Goal: Contribute content: Add original content to the website for others to see

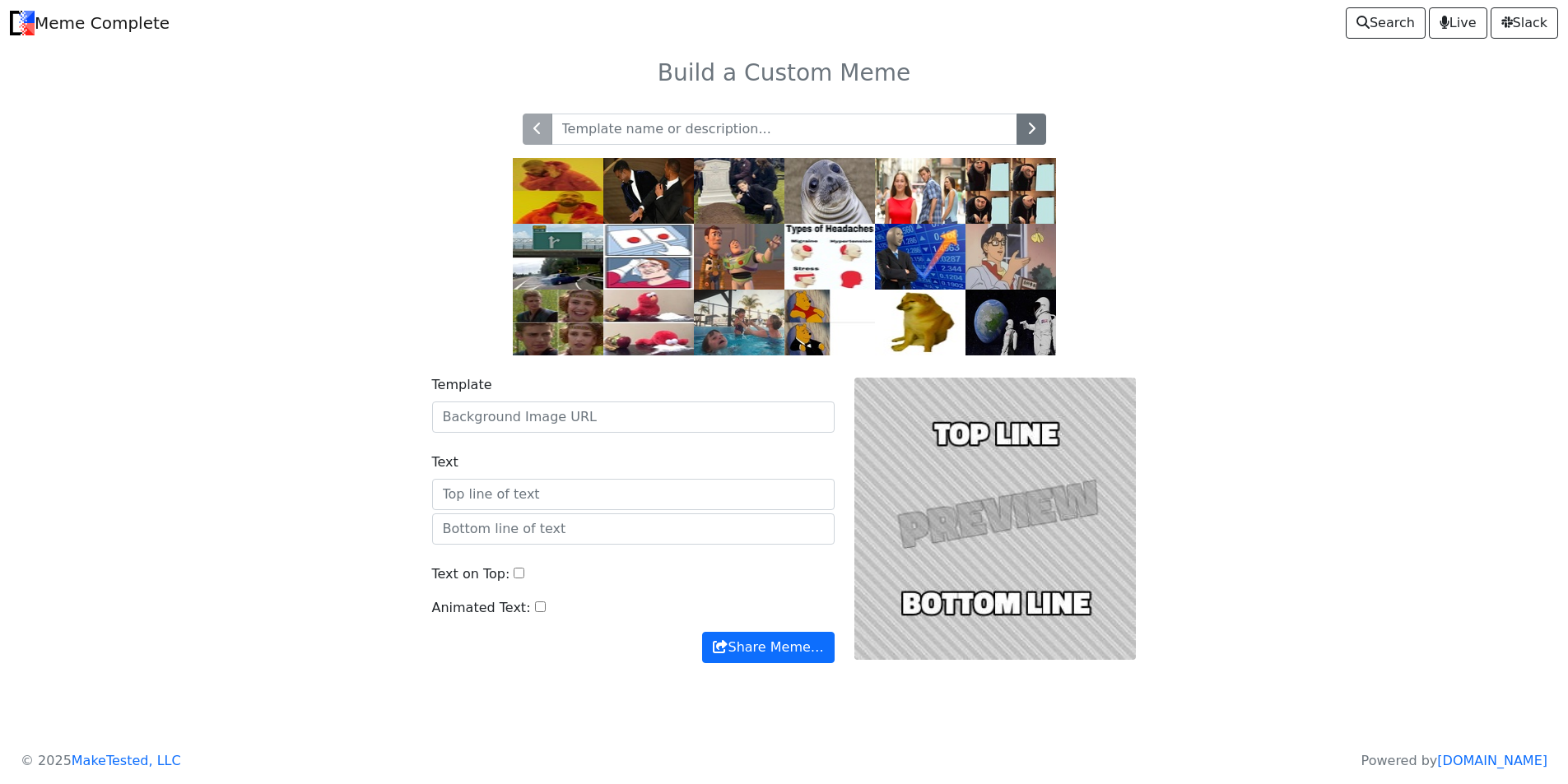
click at [638, 194] on img at bounding box center [648, 190] width 91 height 66
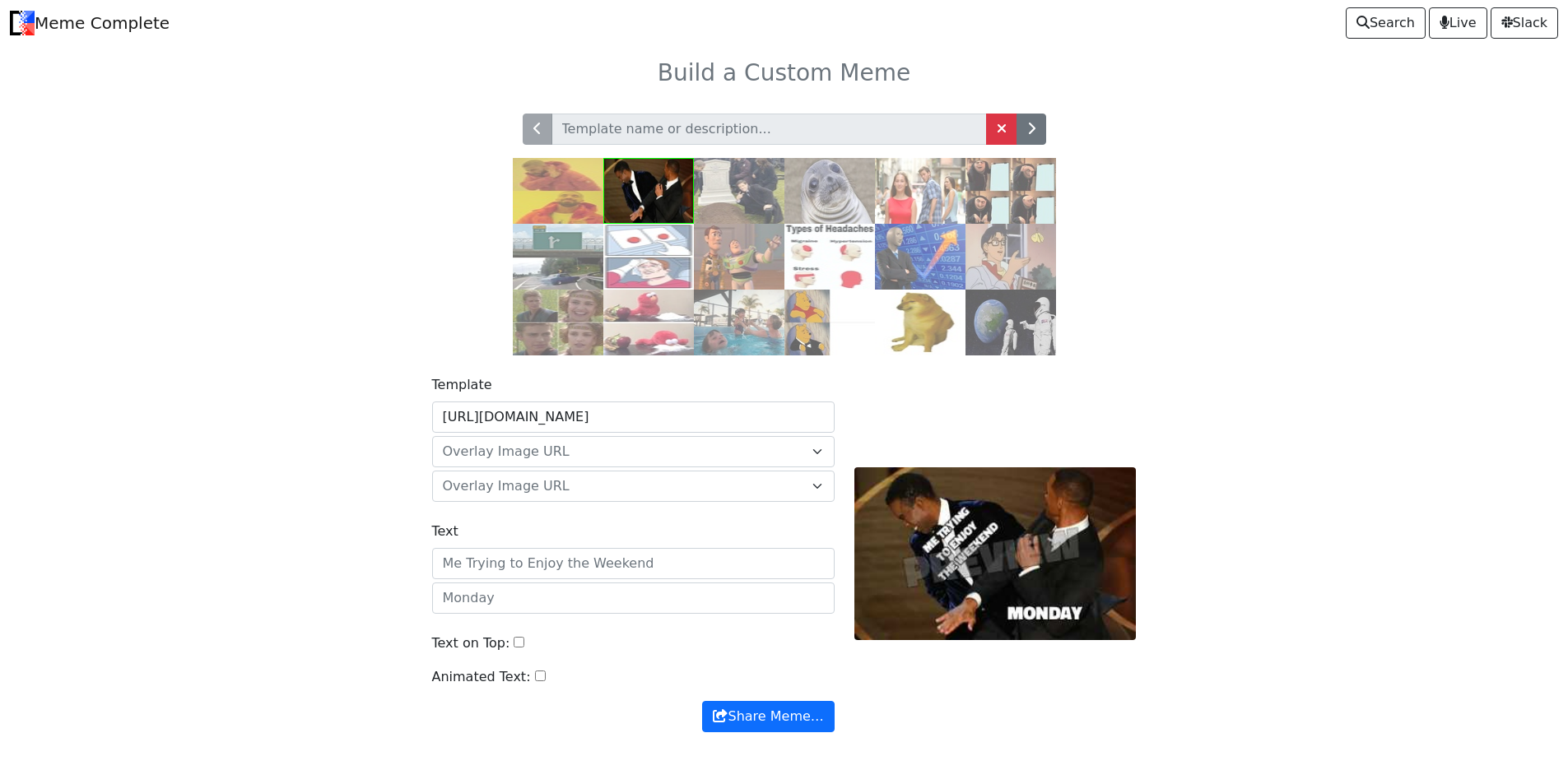
click at [625, 478] on body "Meme Complete Search Live [GEOGRAPHIC_DATA] Build a Custom Meme" at bounding box center [784, 410] width 1568 height 819
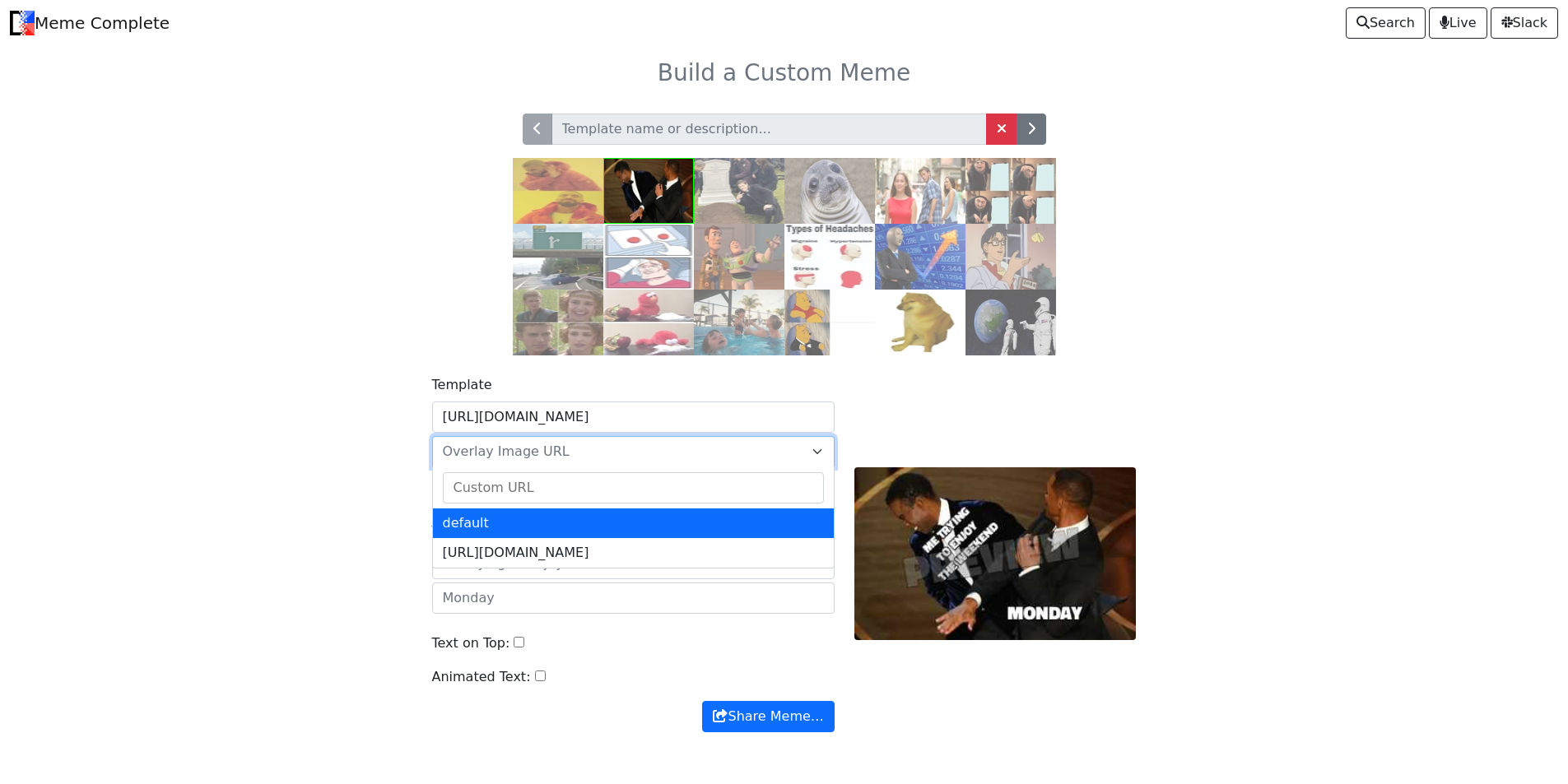
click at [619, 478] on input "Search" at bounding box center [634, 487] width 381 height 32
click at [609, 449] on span "Overlay Image URL" at bounding box center [623, 452] width 361 height 20
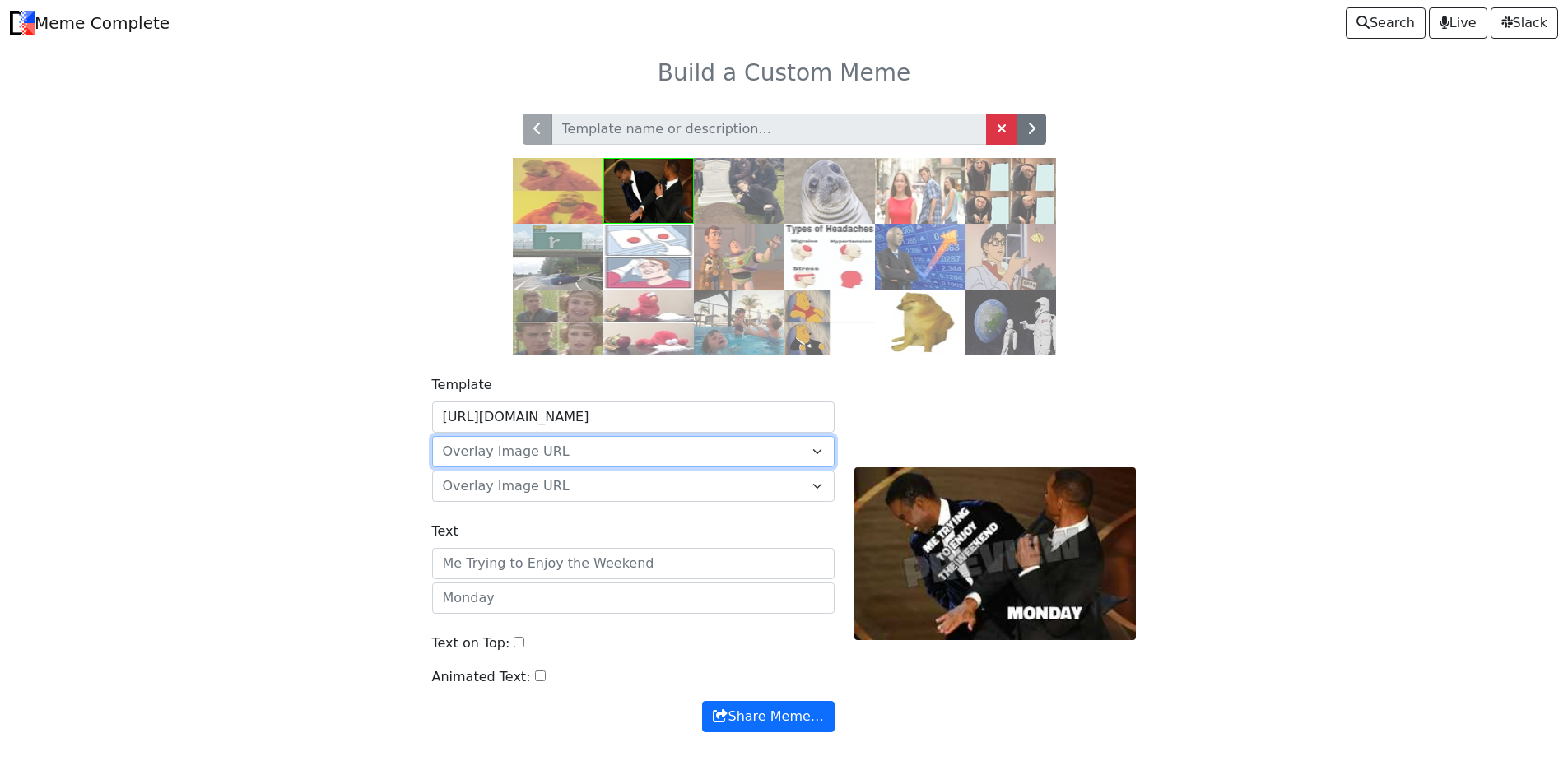
click at [284, 389] on div "Template [URL][DOMAIN_NAME] default [URL][DOMAIN_NAME] Overlay Image URL defaul…" at bounding box center [784, 563] width 1086 height 416
click at [709, 193] on img at bounding box center [739, 190] width 91 height 66
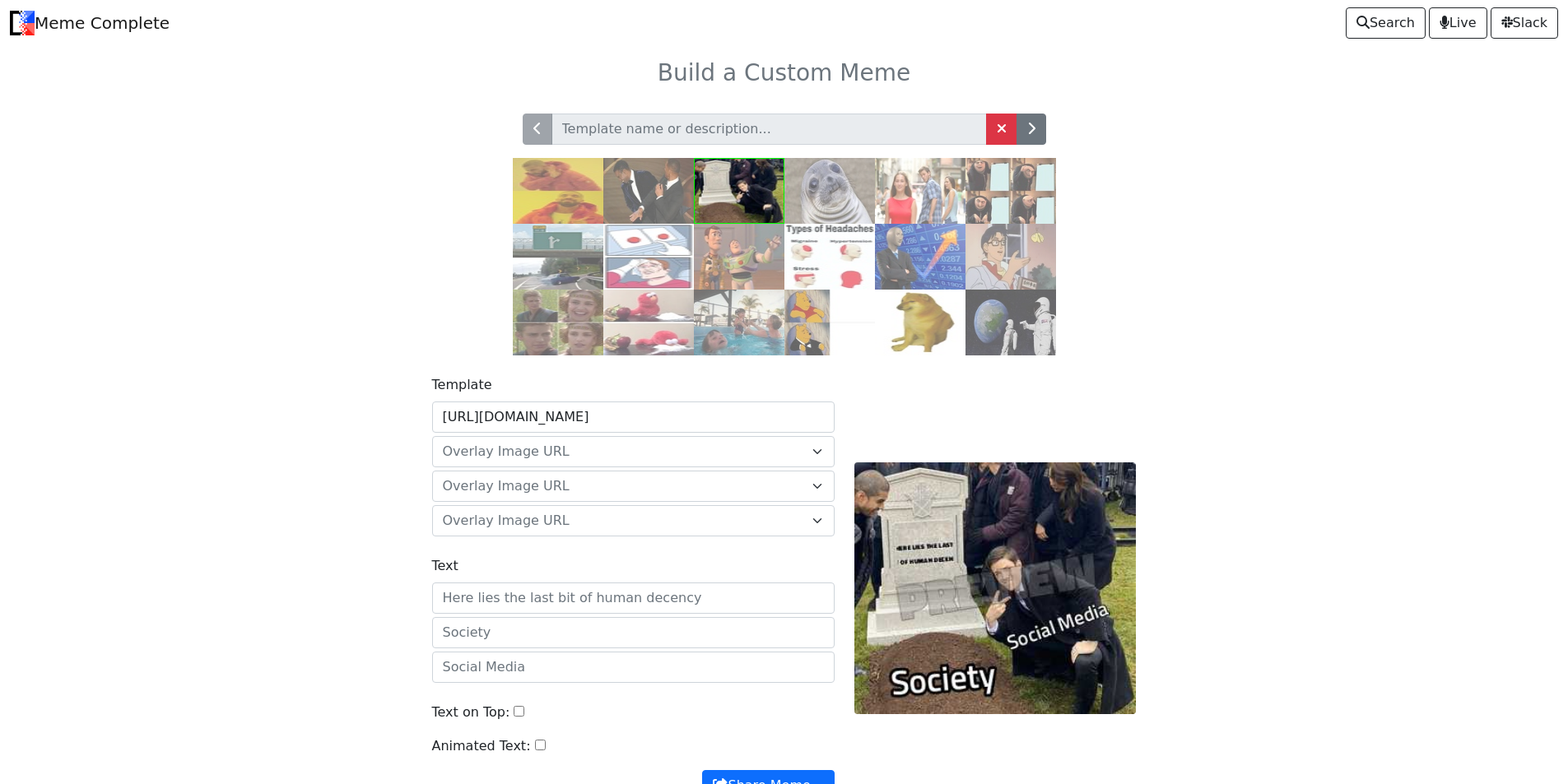
click at [562, 610] on input "Text" at bounding box center [633, 598] width 402 height 32
type input "d"
type input "dd"
type input "_charname"
click at [1232, 513] on div "Template https://api.memegen.link/images/grave.jpg default https://memecomplete…" at bounding box center [784, 597] width 1086 height 485
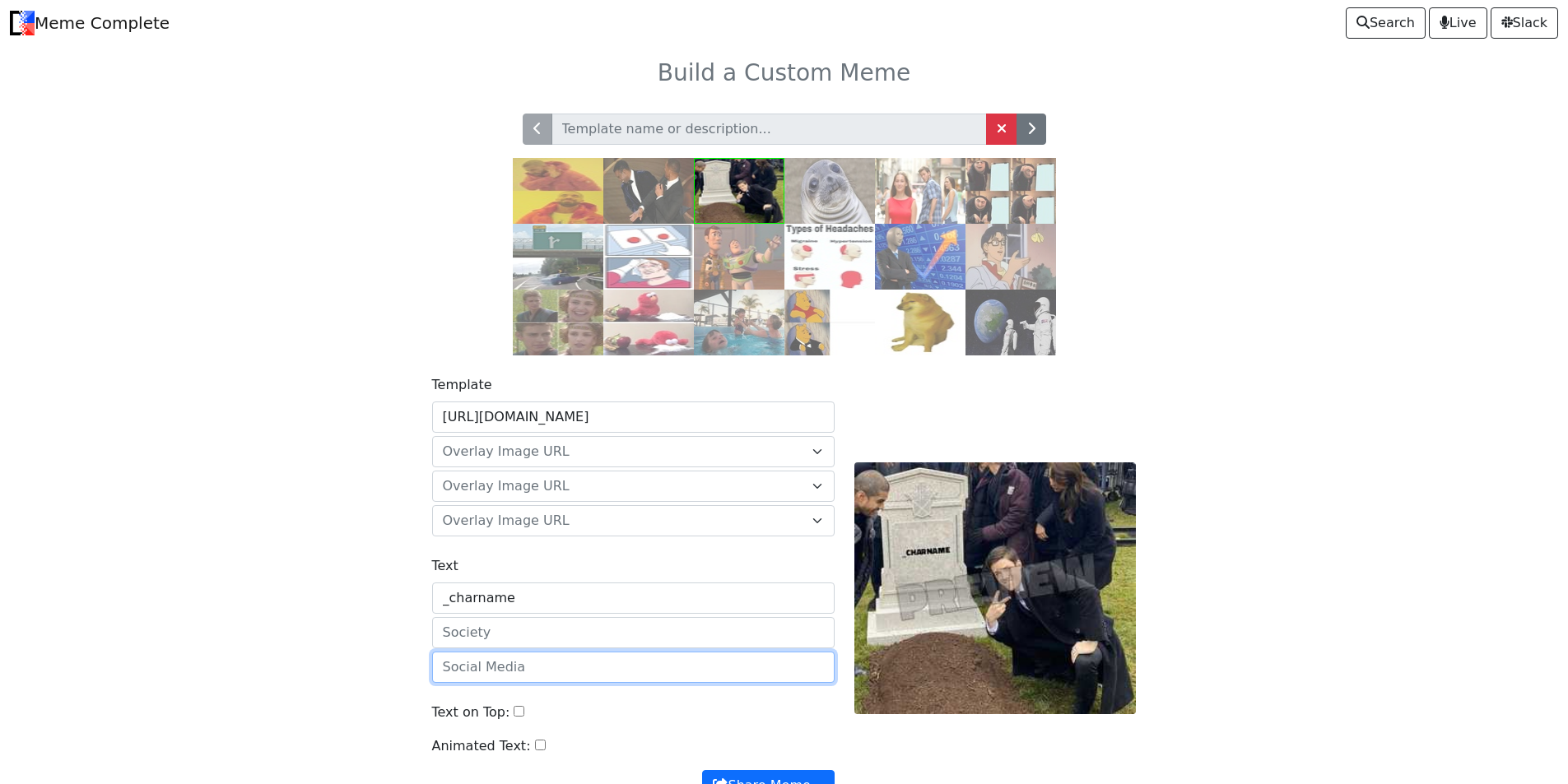
click at [644, 657] on input "text" at bounding box center [633, 667] width 402 height 32
click at [642, 631] on input "text" at bounding box center [633, 633] width 402 height 32
type input "_username"
click at [596, 678] on input "text" at bounding box center [633, 667] width 402 height 32
paste input "_username"
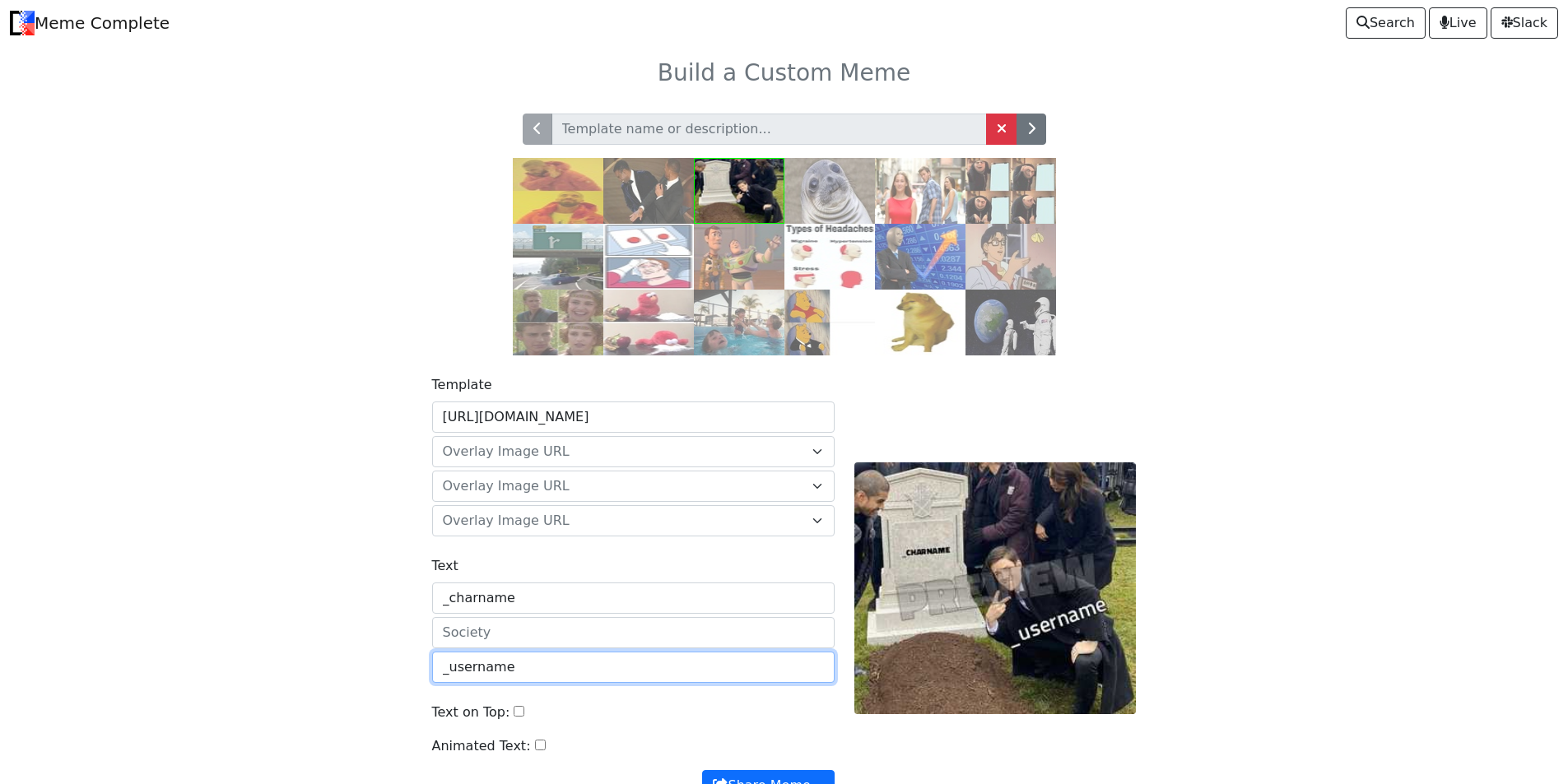
type input "_username"
click at [606, 618] on input "text" at bounding box center [633, 633] width 402 height 32
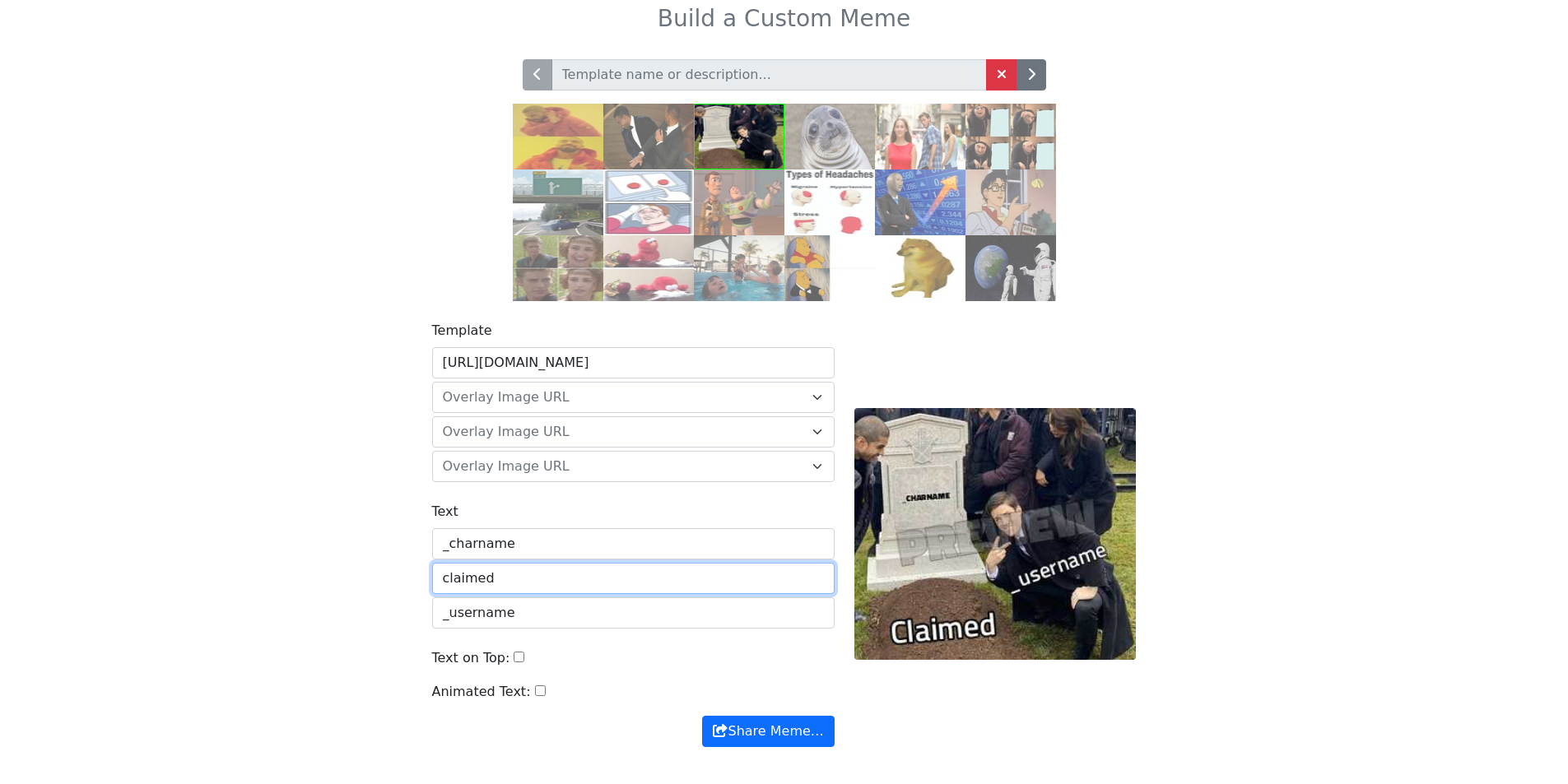
scroll to position [82, 0]
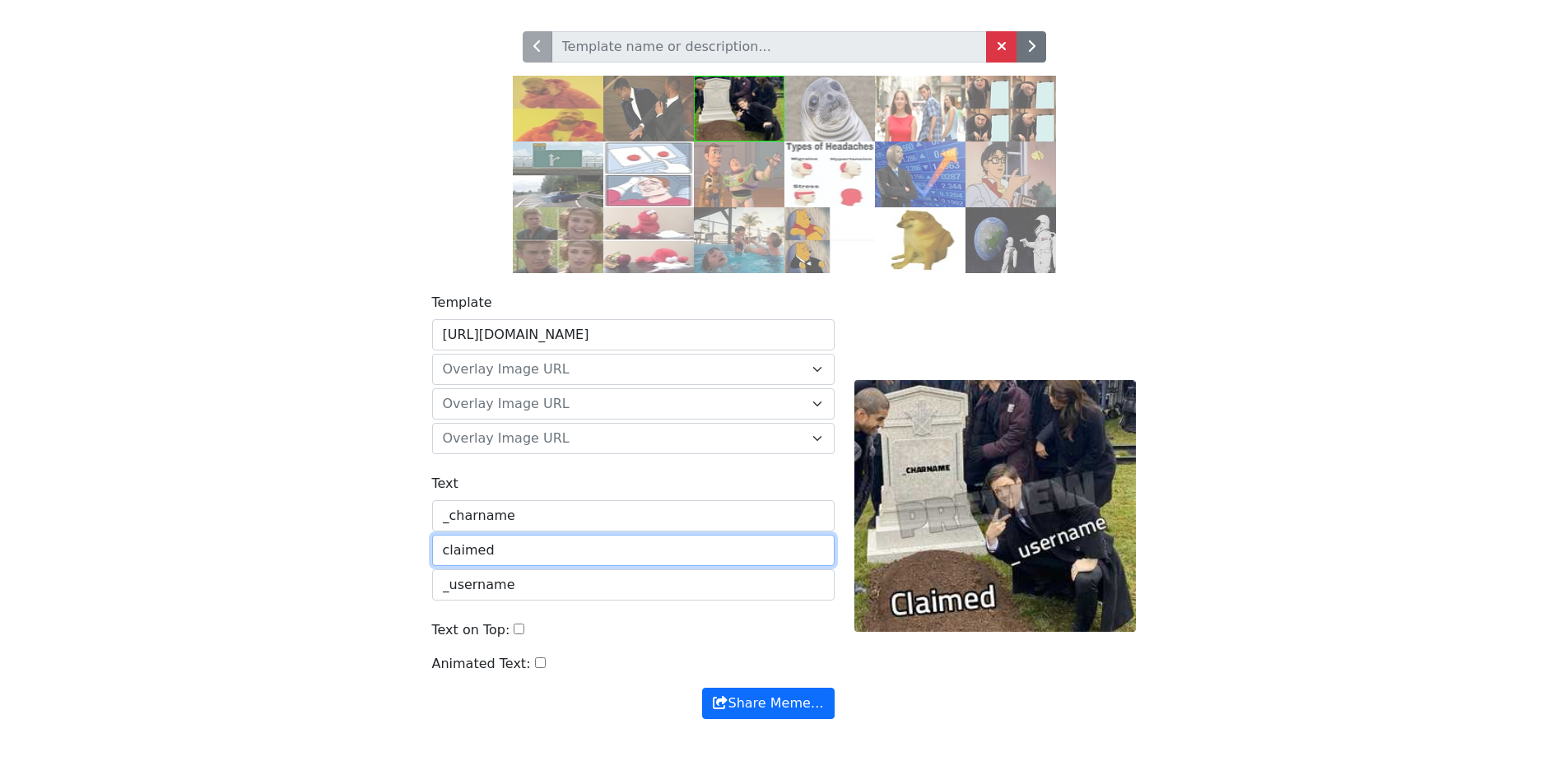
type input "claimed"
click at [519, 636] on div "Text on Top:" at bounding box center [633, 637] width 402 height 34
click at [513, 631] on input "Text on Top:" at bounding box center [518, 629] width 11 height 11
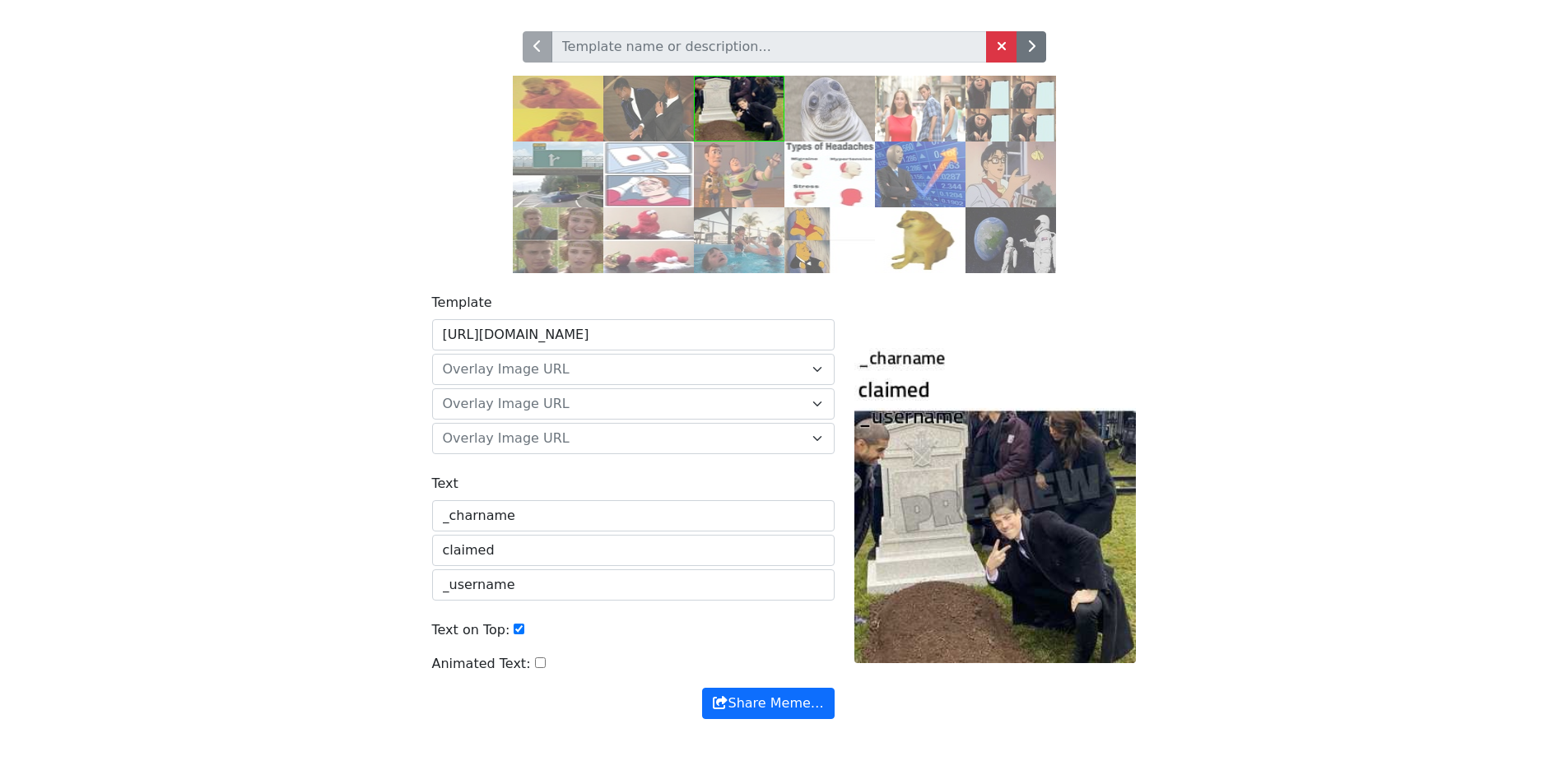
click at [513, 631] on input "Text on Top:" at bounding box center [518, 629] width 11 height 11
checkbox input "false"
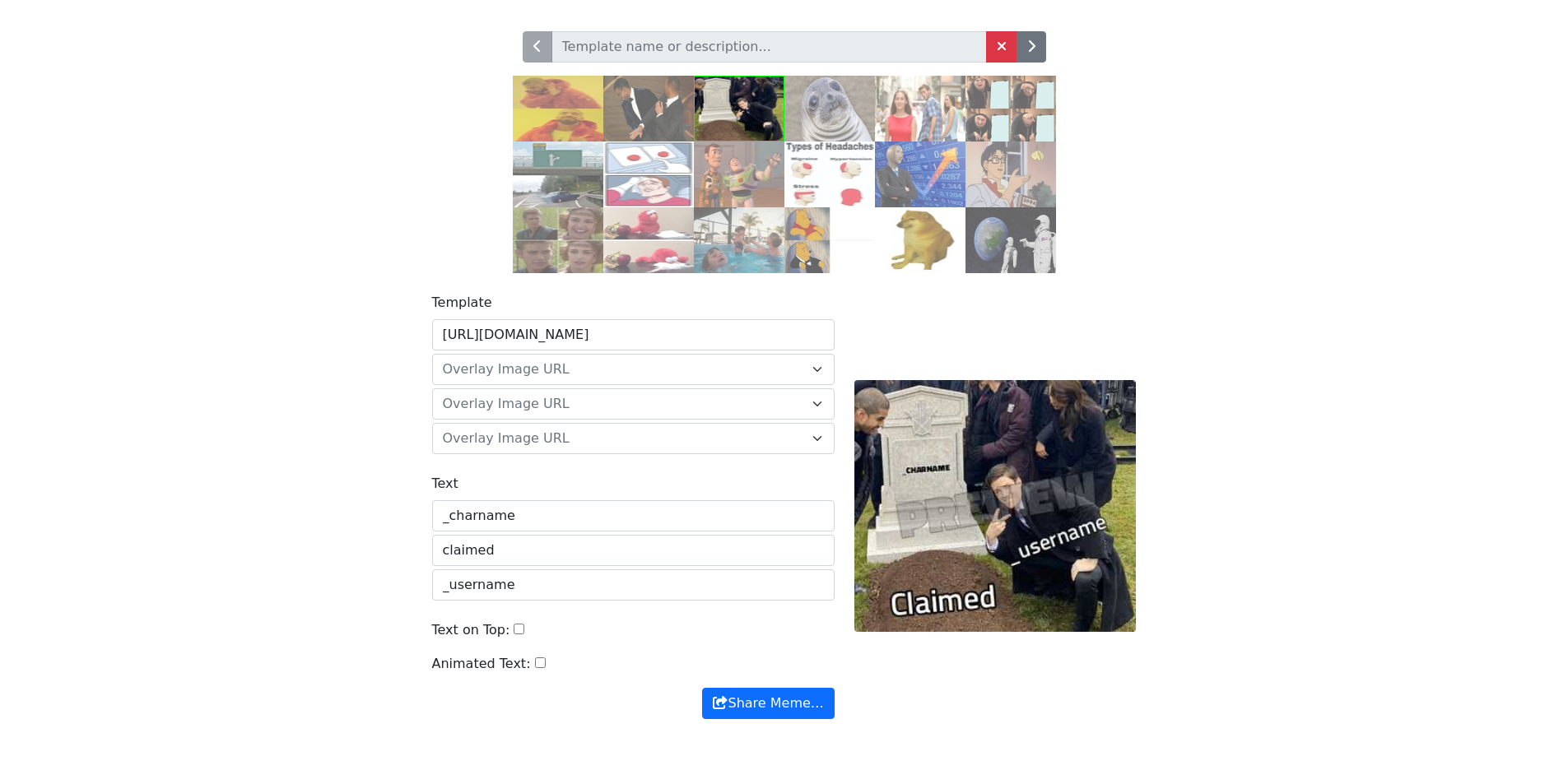
click at [796, 682] on div "Animated Text:" at bounding box center [633, 670] width 402 height 34
click at [809, 699] on button "Share Meme…" at bounding box center [768, 704] width 132 height 32
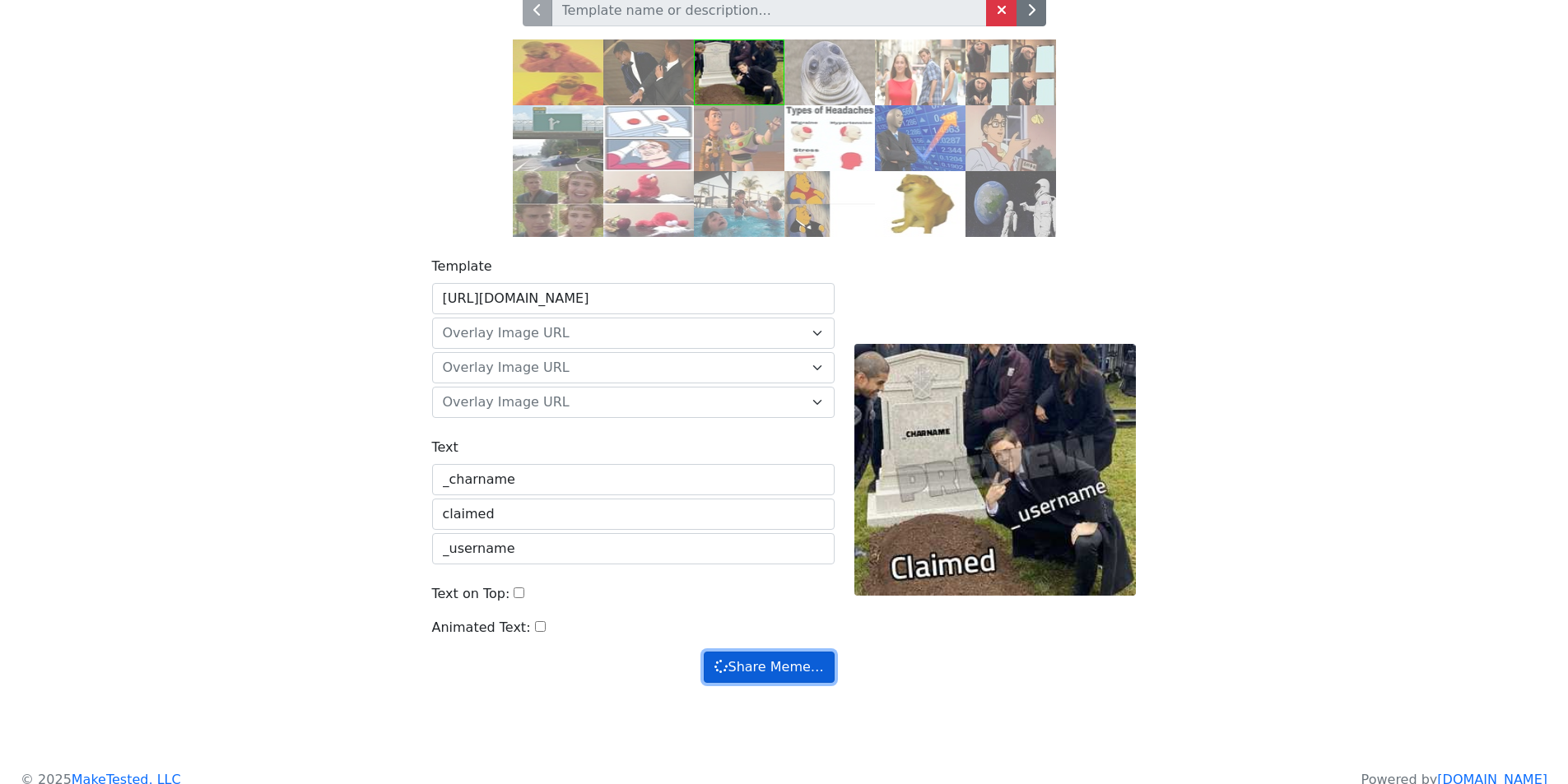
scroll to position [139, 0]
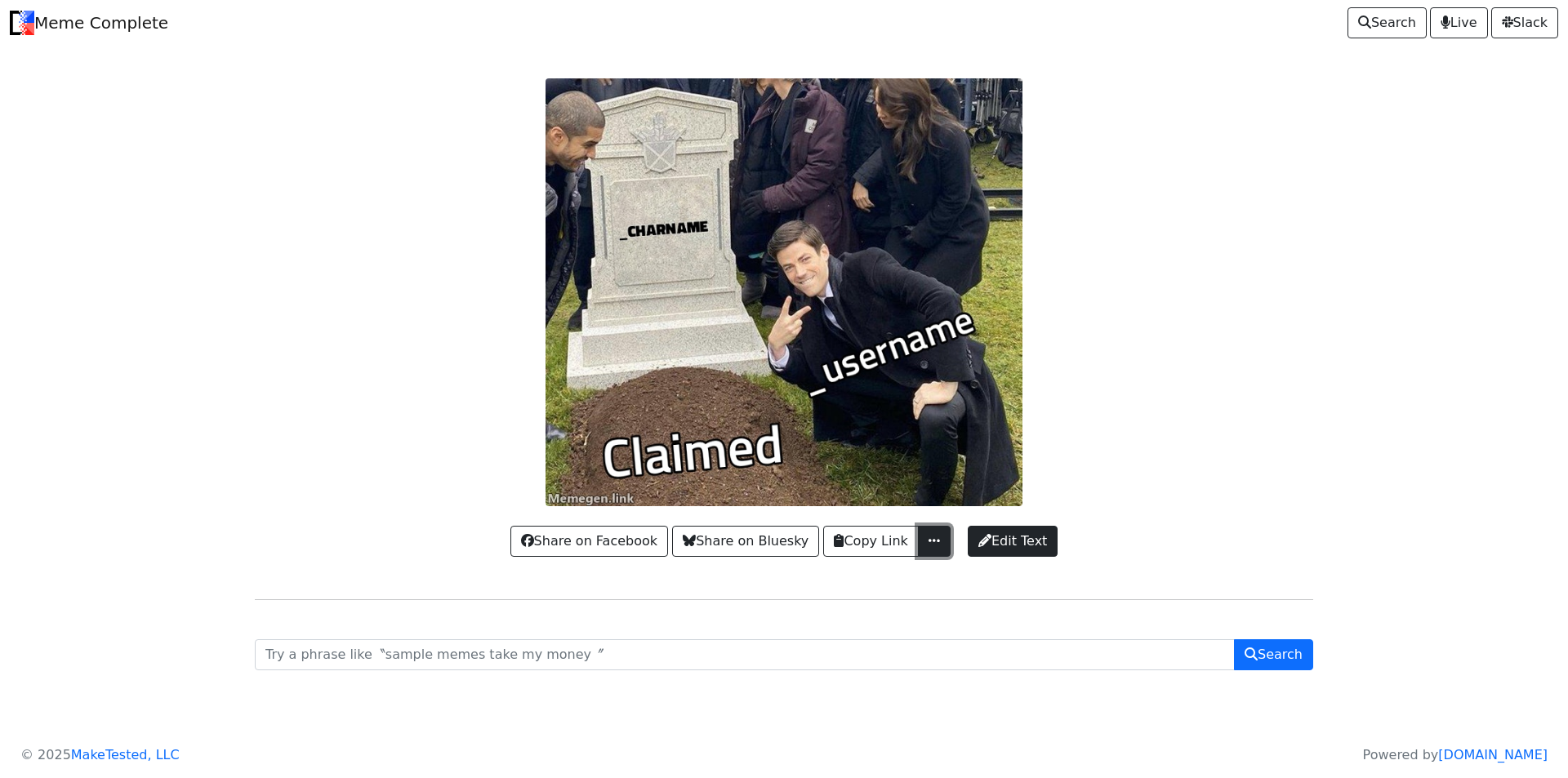
click at [934, 546] on span "button" at bounding box center [934, 541] width 16 height 13
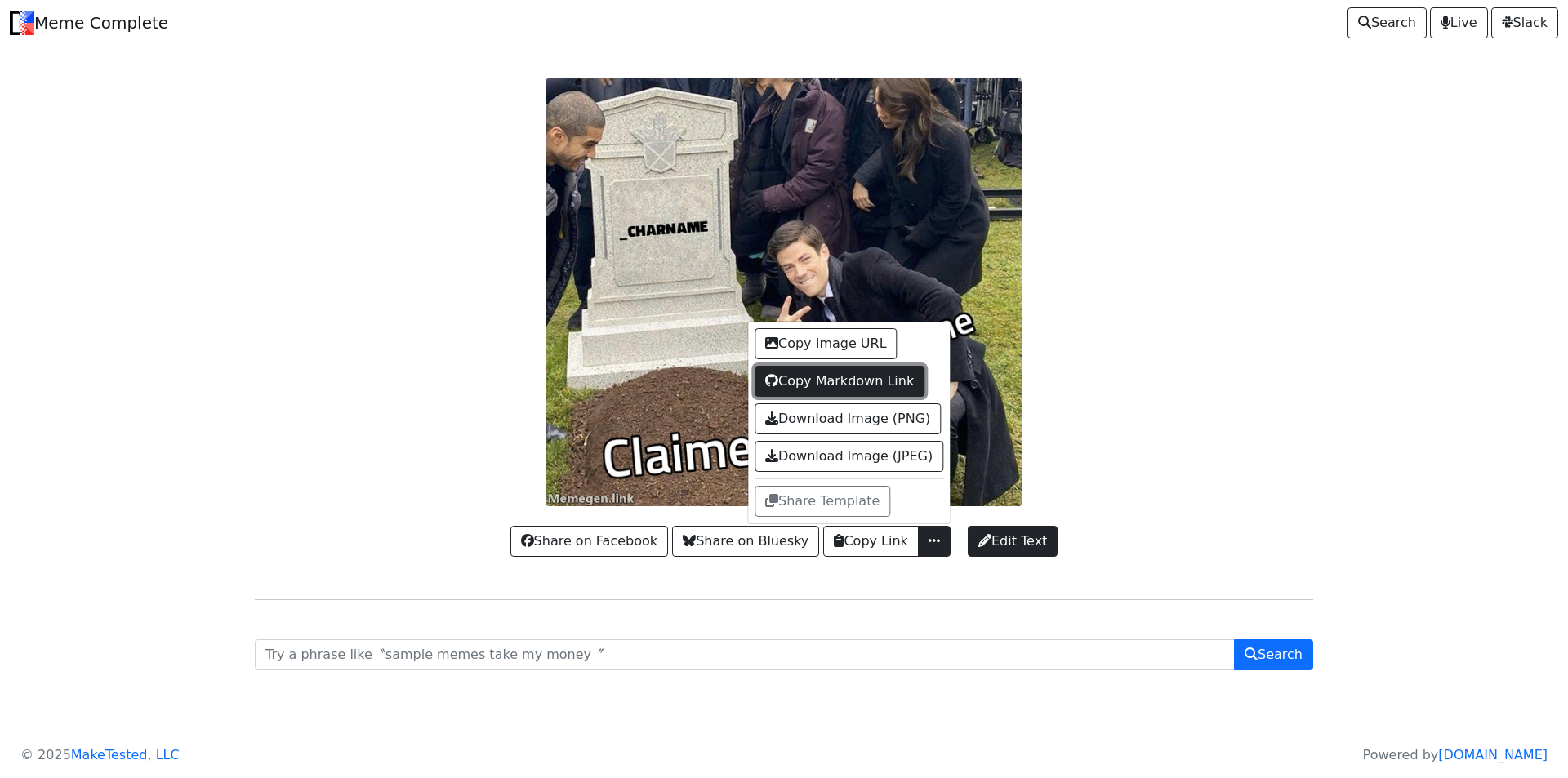
click at [913, 389] on button "Copy Markdown Link" at bounding box center [839, 381] width 170 height 31
